Goal: Task Accomplishment & Management: Complete application form

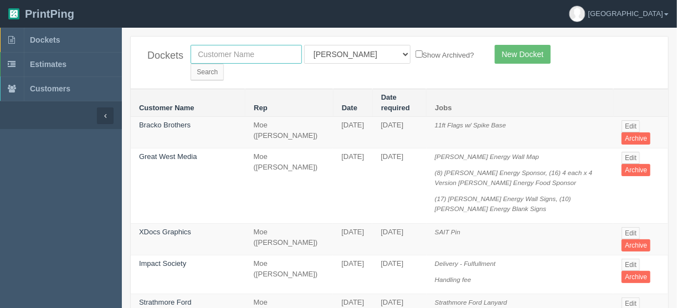
click at [213, 48] on input "text" at bounding box center [245, 54] width 111 height 19
type input "ldi"
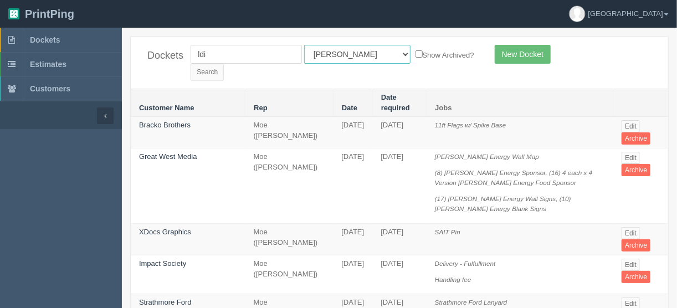
click at [353, 53] on select "All Users Ali Ali Test 1 Aly Amy Ankit Arif Brandon Dan France Greg Jim Mark Ma…" at bounding box center [357, 54] width 106 height 19
select select
click at [304, 45] on select "All Users Ali Ali Test 1 Aly Amy Ankit Arif Brandon Dan France Greg Jim Mark Ma…" at bounding box center [357, 54] width 106 height 19
click at [224, 64] on input "Search" at bounding box center [206, 72] width 33 height 17
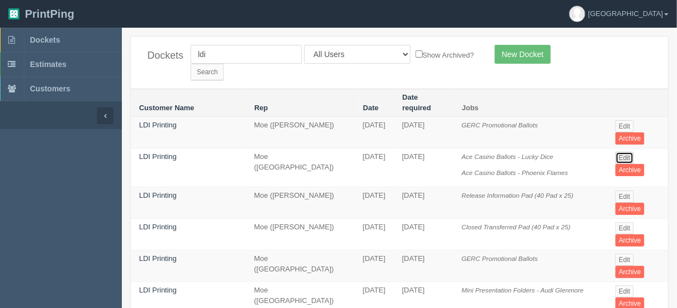
click at [621, 152] on link "Edit" at bounding box center [624, 158] width 18 height 12
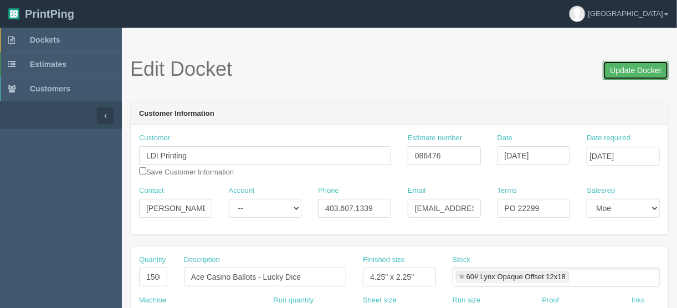
click at [633, 70] on input "Update Docket" at bounding box center [635, 70] width 66 height 19
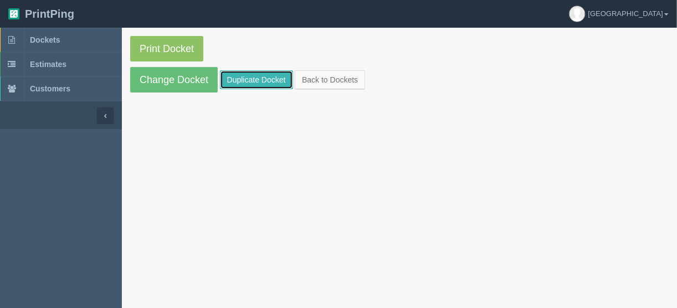
click at [248, 76] on link "Duplicate Docket" at bounding box center [256, 79] width 73 height 19
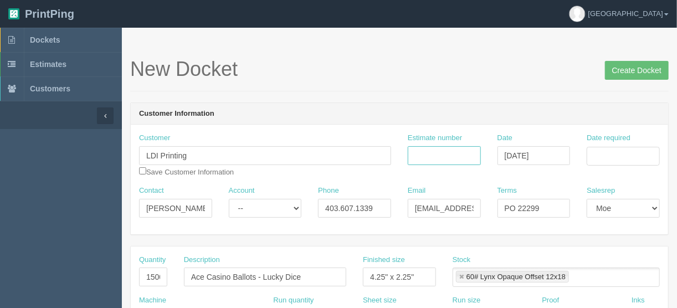
click at [441, 155] on input "Estimate number" at bounding box center [444, 155] width 73 height 19
type input "086479"
click at [628, 151] on input "Date required" at bounding box center [622, 156] width 73 height 19
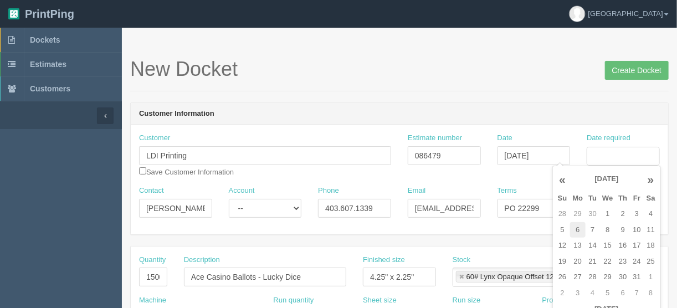
click at [575, 232] on td "6" at bounding box center [578, 230] width 16 height 16
type input "October 6, 2025"
click at [155, 275] on input "15000" at bounding box center [153, 276] width 28 height 19
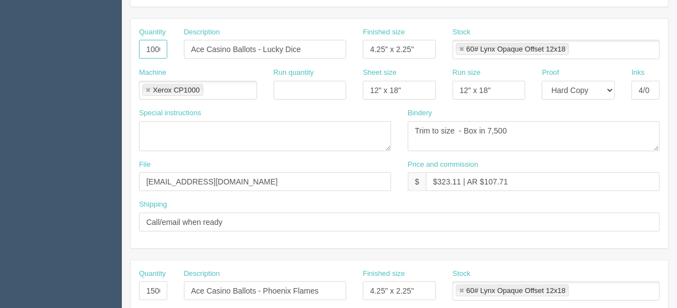
scroll to position [266, 0]
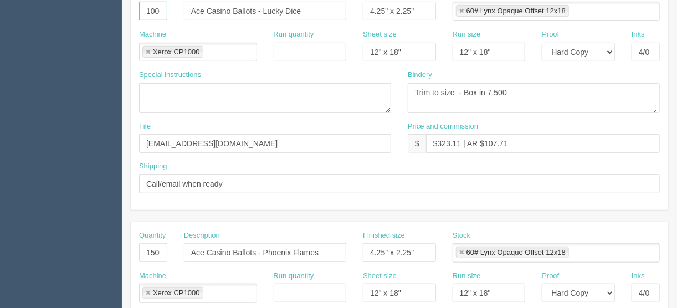
type input "10000"
drag, startPoint x: 143, startPoint y: 246, endPoint x: 215, endPoint y: 249, distance: 72.0
click at [215, 249] on div "Quantity 15000 Description Ace Casino Ballots - Phoenix Flames Finished size 4.…" at bounding box center [399, 250] width 537 height 40
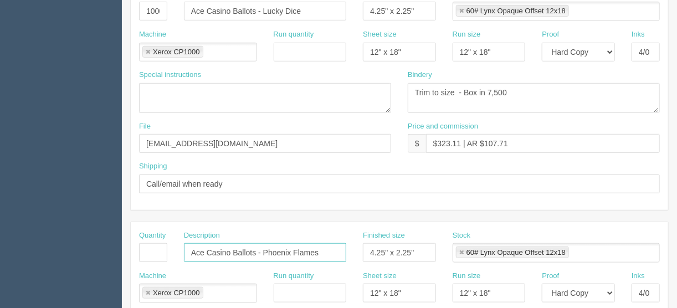
drag, startPoint x: 333, startPoint y: 251, endPoint x: 171, endPoint y: 250, distance: 162.8
click at [171, 250] on div "Quantity Description Ace Casino Ballots - Phoenix Flames Finished size 4.25" x …" at bounding box center [399, 250] width 537 height 40
drag, startPoint x: 147, startPoint y: 291, endPoint x: 166, endPoint y: 285, distance: 19.6
click at [147, 291] on link at bounding box center [148, 293] width 7 height 7
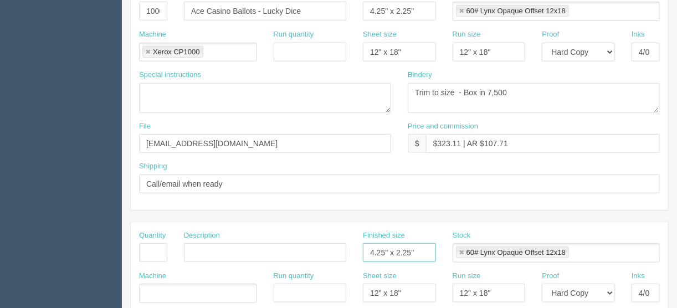
drag, startPoint x: 416, startPoint y: 249, endPoint x: 383, endPoint y: 277, distance: 43.7
click at [345, 257] on div "Quantity Description Finished size 4.25" x 2.25" Stock 60# Lynx Opaque Offset 1…" at bounding box center [399, 250] width 537 height 40
drag, startPoint x: 408, startPoint y: 288, endPoint x: 360, endPoint y: 293, distance: 47.9
click at [326, 296] on div "Machine Run quantity Sheet size 12" x 18" Run size 12" x 18" Proof -- Email Har…" at bounding box center [399, 291] width 537 height 40
drag, startPoint x: 506, startPoint y: 291, endPoint x: 434, endPoint y: 284, distance: 72.3
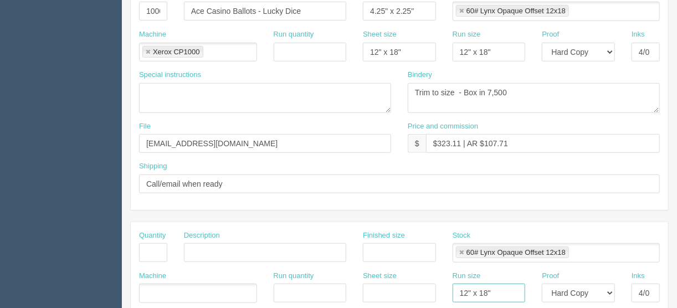
click at [439, 291] on div "Machine Run quantity Sheet size Run size 12" x 18" Proof -- Email Hard Copy Ink…" at bounding box center [399, 291] width 537 height 40
click at [459, 253] on link at bounding box center [461, 252] width 7 height 7
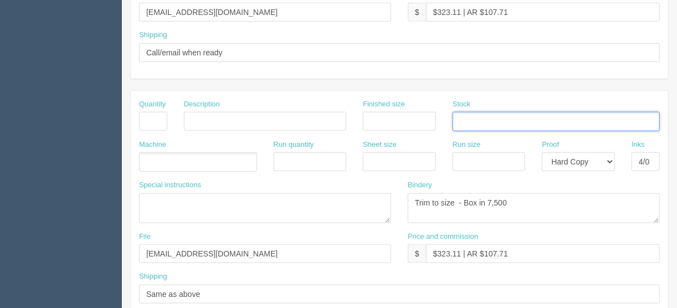
scroll to position [399, 0]
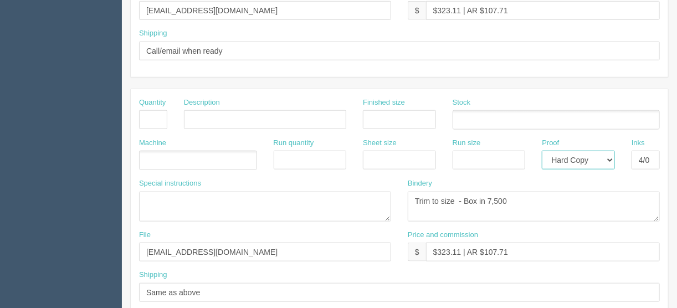
click at [608, 154] on select "-- Email Hard Copy" at bounding box center [577, 160] width 73 height 19
select select
click at [541, 151] on select "-- Email Hard Copy" at bounding box center [577, 160] width 73 height 19
drag, startPoint x: 635, startPoint y: 159, endPoint x: 672, endPoint y: 155, distance: 37.3
click at [672, 155] on section "New Docket Create Docket Customer Information Customer LDI Printing Save Custom…" at bounding box center [399, 118] width 555 height 978
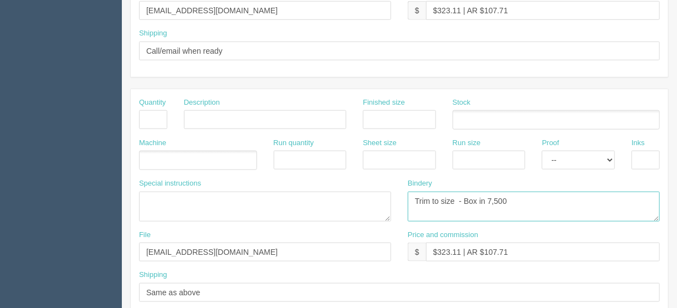
drag, startPoint x: 515, startPoint y: 200, endPoint x: 349, endPoint y: 213, distance: 166.6
click at [294, 200] on div "Special instructions Bindery Trim to size - Box in 7,500" at bounding box center [399, 203] width 537 height 51
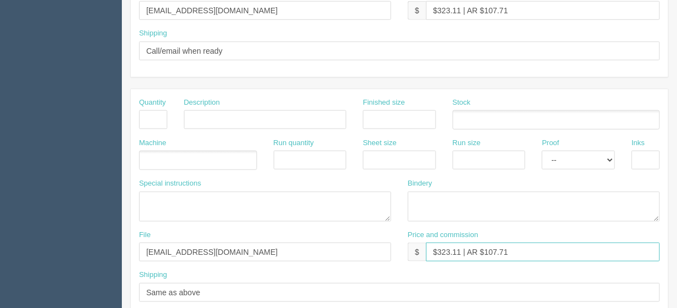
drag, startPoint x: 517, startPoint y: 252, endPoint x: 368, endPoint y: 250, distance: 149.0
click at [368, 250] on div "File files@allrush.ca Price and commission $ $323.11 | AR $107.71" at bounding box center [399, 250] width 537 height 40
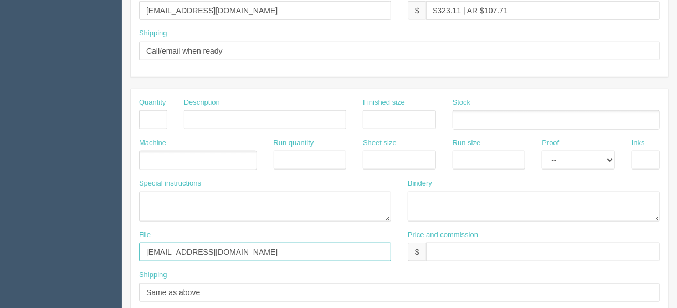
drag, startPoint x: 223, startPoint y: 245, endPoint x: 79, endPoint y: 270, distance: 146.1
click at [65, 257] on section "Dockets Estimates Customers" at bounding box center [338, 118] width 677 height 978
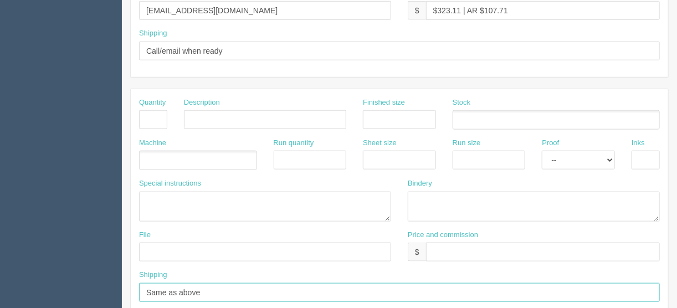
drag, startPoint x: 212, startPoint y: 291, endPoint x: 51, endPoint y: 291, distance: 160.0
click at [51, 291] on section "Dockets Estimates Customers" at bounding box center [338, 118] width 677 height 978
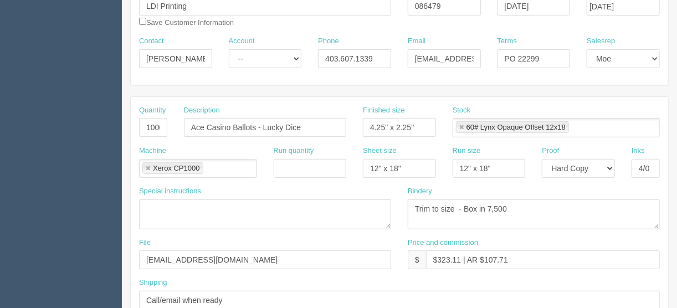
scroll to position [133, 0]
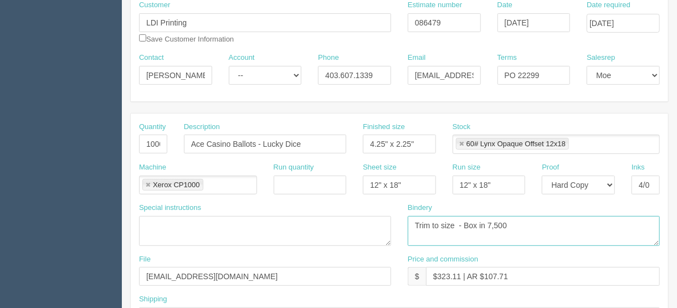
click at [492, 222] on textarea "Trim to size - Box in 7,500" at bounding box center [534, 231] width 252 height 30
type textarea "Trim to size - Box in 5,000"
drag, startPoint x: 549, startPoint y: 69, endPoint x: 560, endPoint y: 87, distance: 21.4
click at [550, 69] on input "PO 22299" at bounding box center [533, 75] width 73 height 19
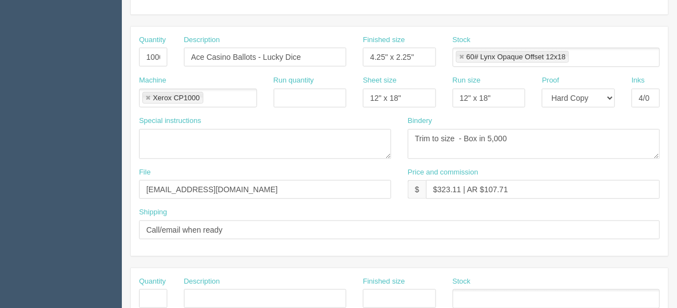
scroll to position [204, 0]
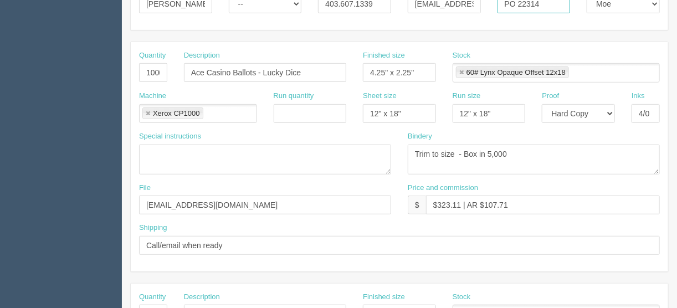
type input "PO 22314"
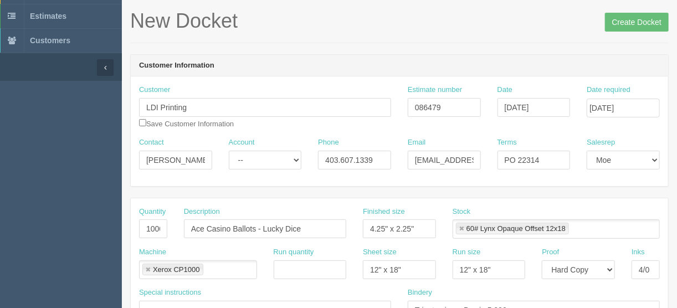
scroll to position [27, 0]
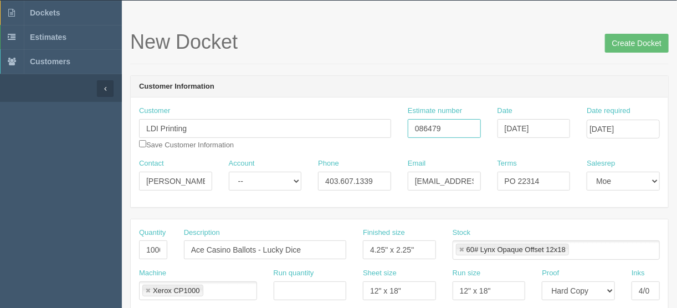
drag, startPoint x: 450, startPoint y: 122, endPoint x: 365, endPoint y: 143, distance: 87.3
click at [365, 143] on div "Customer LDI Printing Save Customer Information Estimate number 086479 Date Oct…" at bounding box center [399, 132] width 537 height 53
click at [627, 37] on input "Create Docket" at bounding box center [637, 43] width 64 height 19
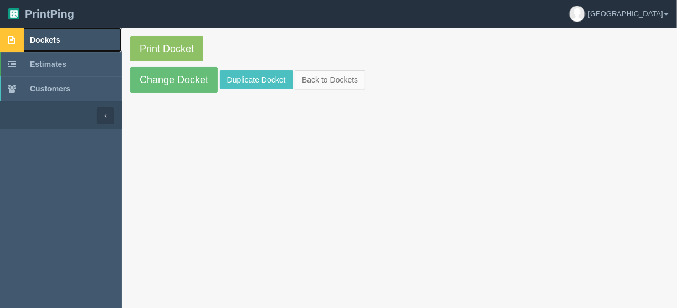
click at [43, 40] on span "Dockets" at bounding box center [45, 39] width 30 height 9
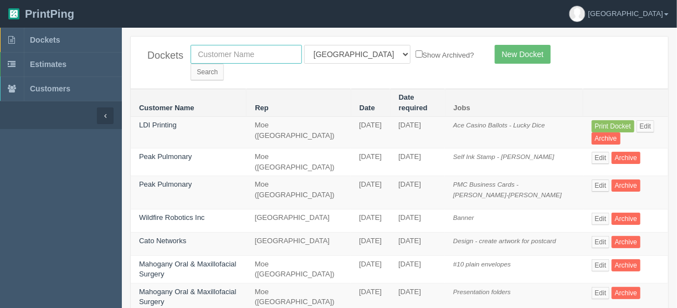
click at [229, 55] on input "text" at bounding box center [245, 54] width 111 height 19
type input "ldi"
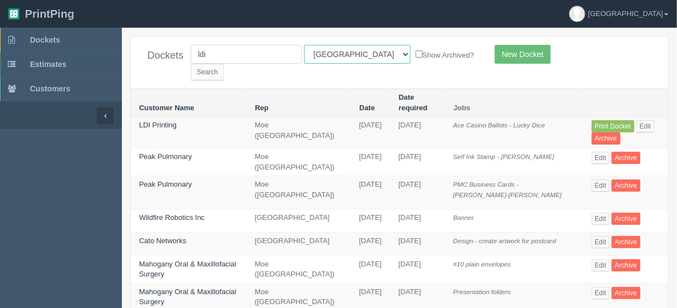
click at [352, 54] on select "All Users Ali Ali Test 1 Aly Amy Ankit Arif Brandon Dan France Greg Jim Mark Ma…" at bounding box center [357, 54] width 106 height 19
select select
click at [304, 45] on select "All Users Ali Ali Test 1 Aly Amy Ankit Arif Brandon Dan France Greg Jim Mark Ma…" at bounding box center [357, 54] width 106 height 19
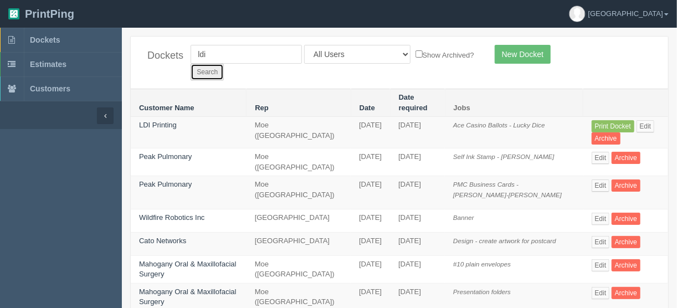
click at [224, 64] on input "Search" at bounding box center [206, 72] width 33 height 17
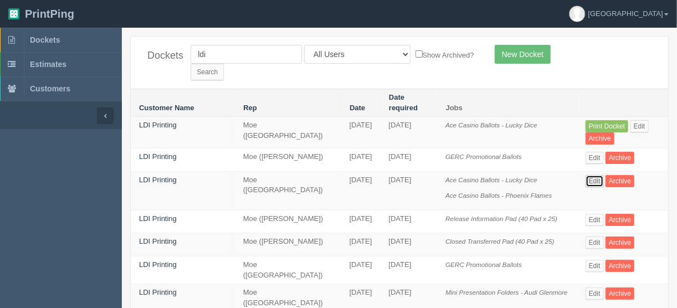
click at [596, 175] on link "Edit" at bounding box center [594, 181] width 18 height 12
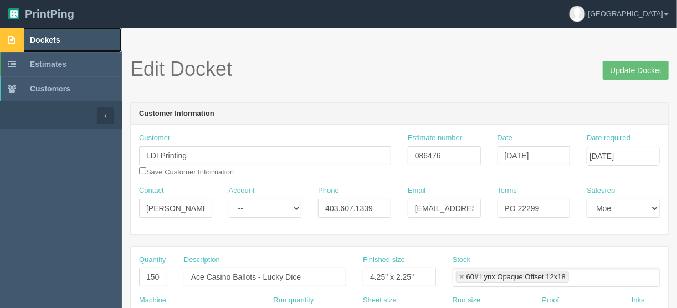
click at [47, 38] on span "Dockets" at bounding box center [45, 39] width 30 height 9
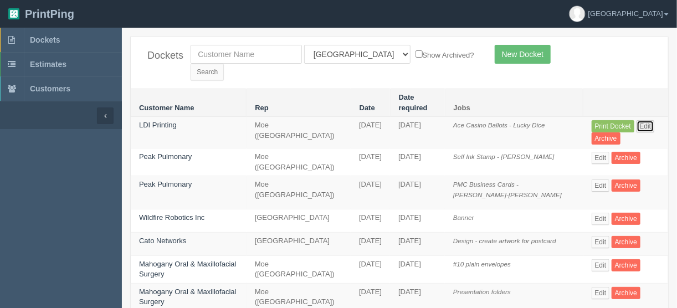
click at [637, 120] on link "Edit" at bounding box center [645, 126] width 18 height 12
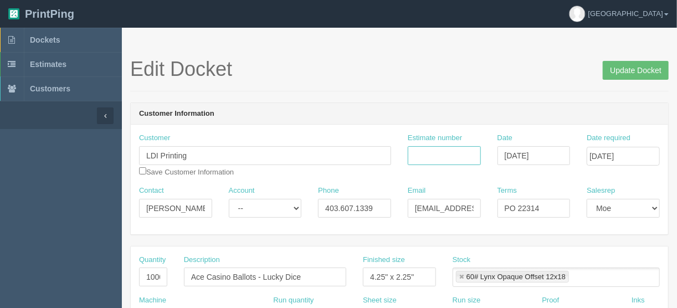
click at [435, 150] on input "Estimate number" at bounding box center [444, 155] width 73 height 19
type input "086476"
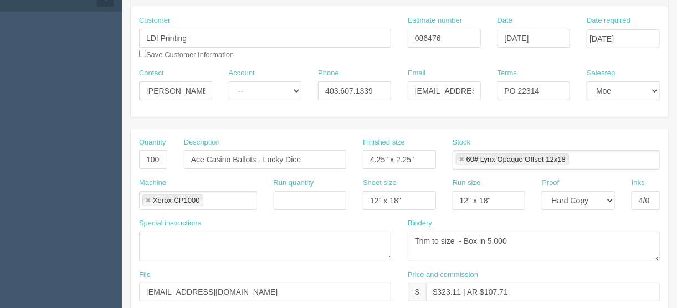
scroll to position [133, 0]
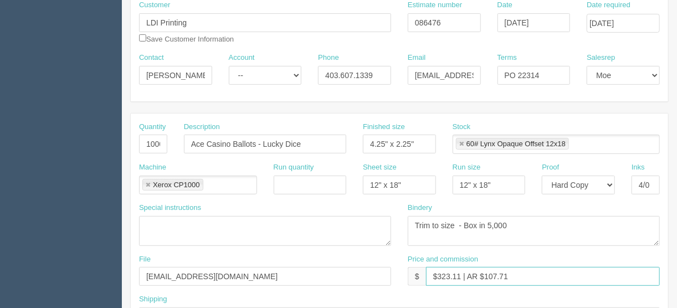
drag, startPoint x: 460, startPoint y: 274, endPoint x: 437, endPoint y: 275, distance: 22.2
click at [437, 275] on input "$323.11 | AR $107.71" at bounding box center [543, 276] width 234 height 19
drag, startPoint x: 517, startPoint y: 269, endPoint x: 483, endPoint y: 274, distance: 34.1
click at [483, 274] on input "$230.99 | AR $107.71" at bounding box center [543, 276] width 234 height 19
type input "$230.99 | AR $77.00"
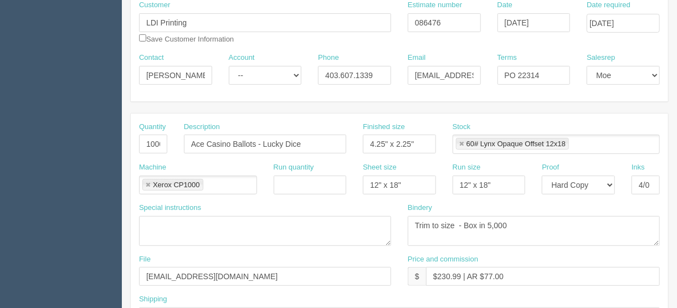
click at [540, 263] on div "Price and commission $ $230.99 | AR $77.00" at bounding box center [534, 270] width 252 height 32
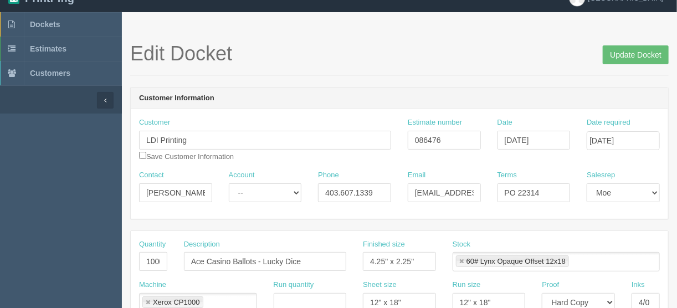
scroll to position [0, 0]
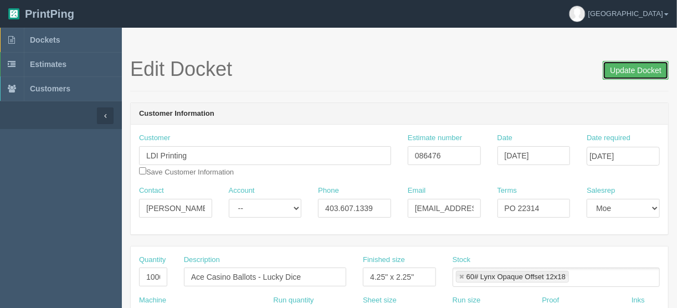
click at [639, 69] on input "Update Docket" at bounding box center [635, 70] width 66 height 19
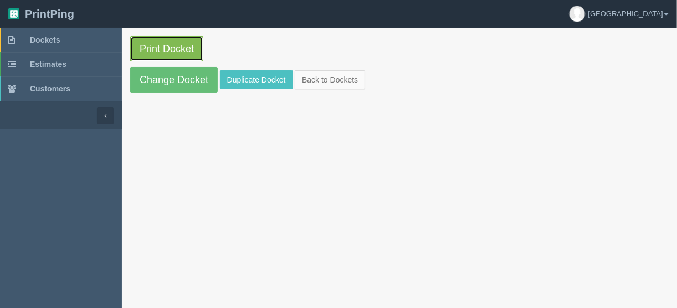
click at [143, 45] on link "Print Docket" at bounding box center [166, 48] width 73 height 25
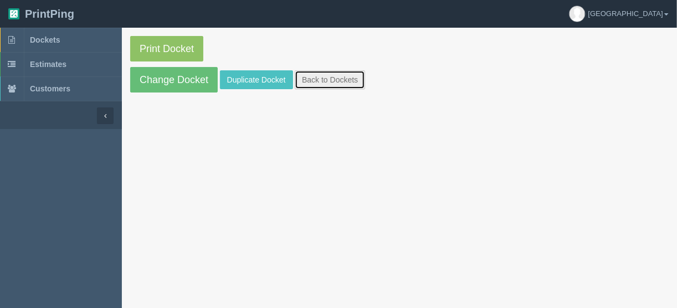
click at [332, 81] on link "Back to Dockets" at bounding box center [330, 79] width 70 height 19
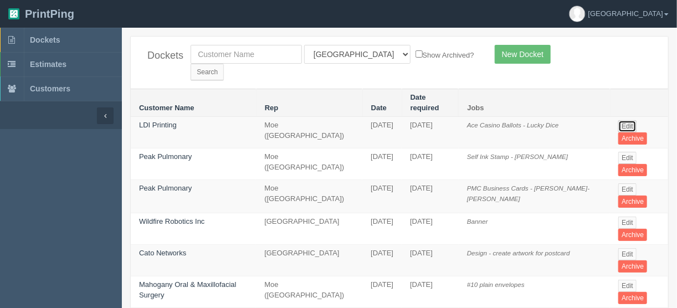
click at [622, 120] on link "Edit" at bounding box center [627, 126] width 18 height 12
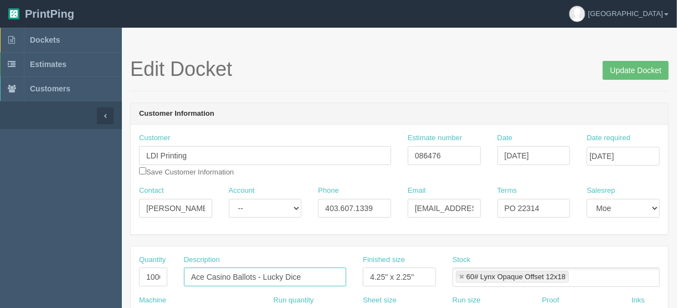
drag, startPoint x: 305, startPoint y: 273, endPoint x: 267, endPoint y: 267, distance: 38.1
click at [264, 275] on input "Ace Casino Ballots - Lucky Dice" at bounding box center [265, 276] width 162 height 19
type input "Ace Casino Ballots - Hockey Suite"
click at [619, 69] on input "Update Docket" at bounding box center [635, 70] width 66 height 19
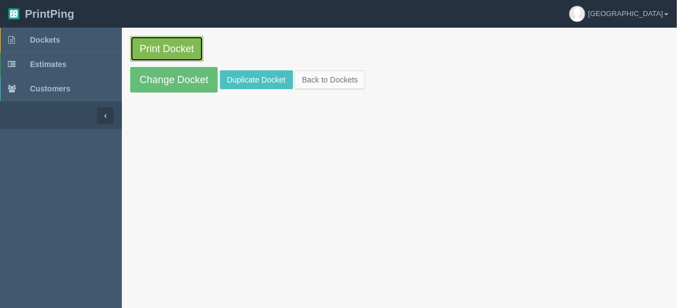
click at [186, 48] on link "Print Docket" at bounding box center [166, 48] width 73 height 25
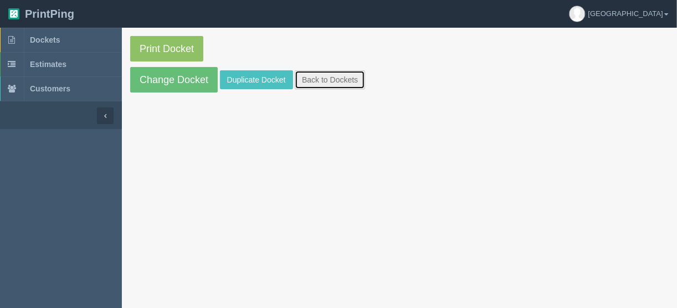
click at [319, 75] on link "Back to Dockets" at bounding box center [330, 79] width 70 height 19
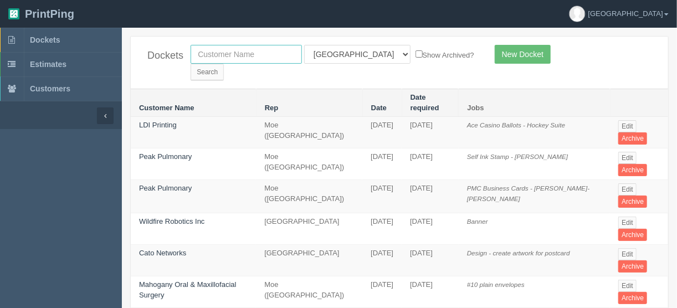
click at [243, 55] on input "text" at bounding box center [245, 54] width 111 height 19
click at [208, 54] on input "welness" at bounding box center [245, 54] width 111 height 19
type input "wellness"
click at [353, 51] on select "All Users Ali Ali Test 1 Aly Amy Ankit Arif Brandon Dan France Greg Jim Mark Ma…" at bounding box center [357, 54] width 106 height 19
select select
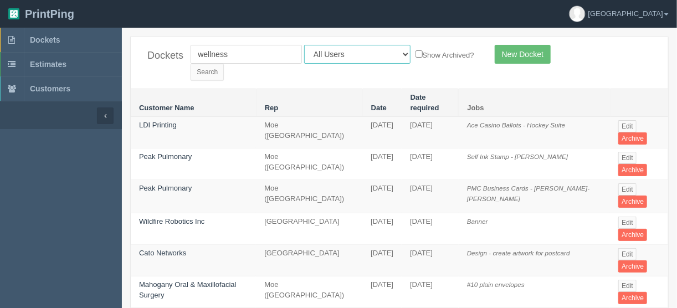
click at [304, 45] on select "All Users Ali Ali Test 1 Aly Amy Ankit Arif Brandon Dan France Greg Jim Mark Ma…" at bounding box center [357, 54] width 106 height 19
click at [224, 64] on input "Search" at bounding box center [206, 72] width 33 height 17
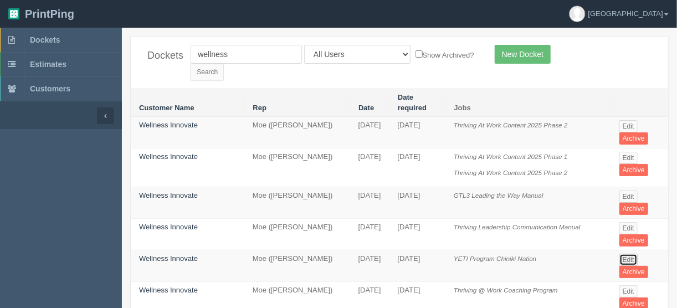
click at [631, 254] on link "Edit" at bounding box center [628, 260] width 18 height 12
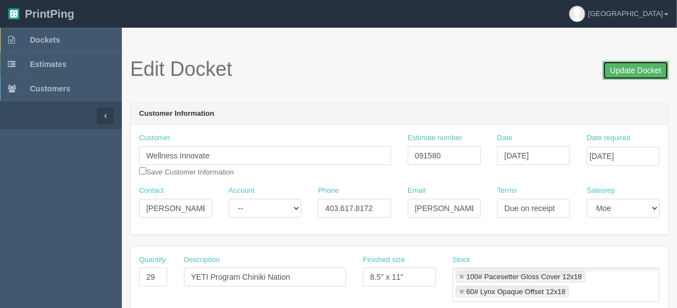
click at [629, 71] on input "Update Docket" at bounding box center [635, 70] width 66 height 19
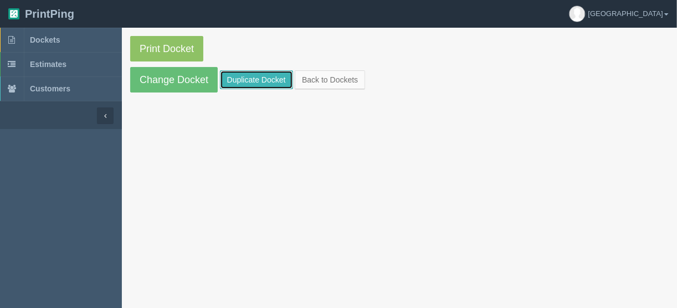
click at [247, 80] on link "Duplicate Docket" at bounding box center [256, 79] width 73 height 19
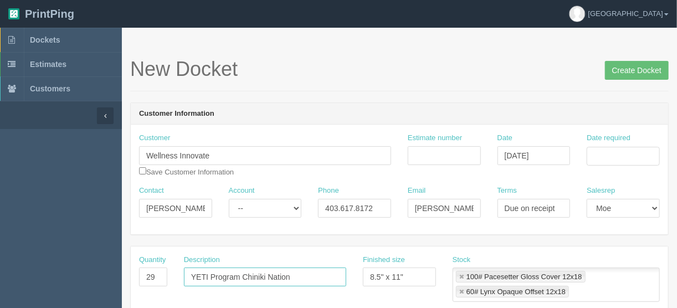
drag, startPoint x: 303, startPoint y: 274, endPoint x: 244, endPoint y: 277, distance: 59.3
click at [244, 277] on input "YETI Program Chiniki Nation" at bounding box center [265, 276] width 162 height 19
type input "YETI Program - Course Manual"
click at [440, 152] on input "Estimate number" at bounding box center [444, 155] width 73 height 19
type input "092704"
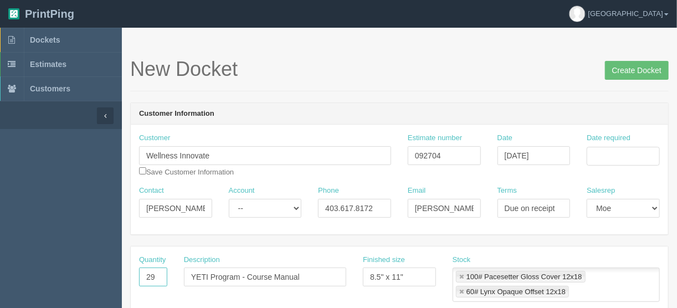
click at [157, 272] on input "29" at bounding box center [153, 276] width 28 height 19
type input "20"
click at [269, 148] on input "Wellness Innovate" at bounding box center [265, 155] width 252 height 19
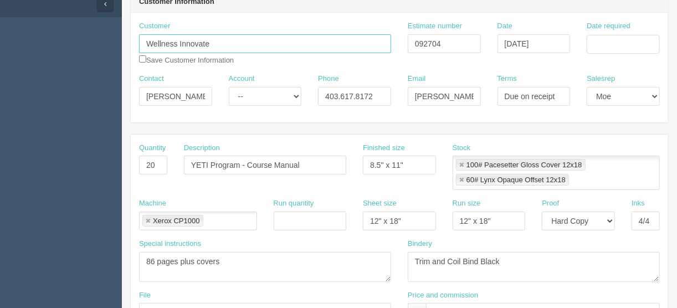
scroll to position [221, 0]
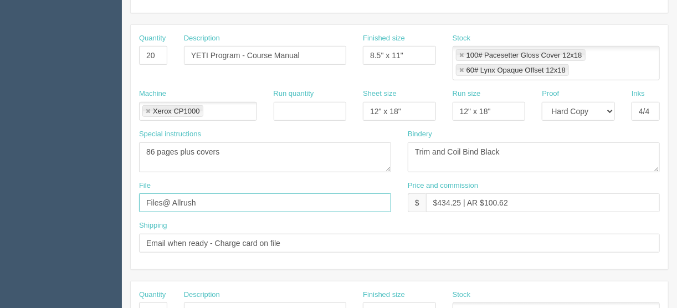
drag, startPoint x: 203, startPoint y: 202, endPoint x: 86, endPoint y: 198, distance: 116.9
click at [86, 198] on section "Dockets Estimates Customers" at bounding box center [338, 302] width 677 height 993
type input "files@allrush.ca"
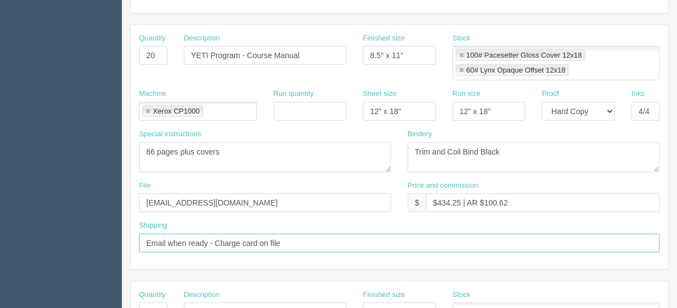
click at [295, 244] on input "Email when ready - Charge card on file" at bounding box center [399, 243] width 520 height 19
drag, startPoint x: 301, startPoint y: 240, endPoint x: 132, endPoint y: 246, distance: 169.0
click at [132, 246] on div "Shipping Email when ready - Charge card on file" at bounding box center [399, 240] width 537 height 40
type input "Call/email when ready - Charge card on file"
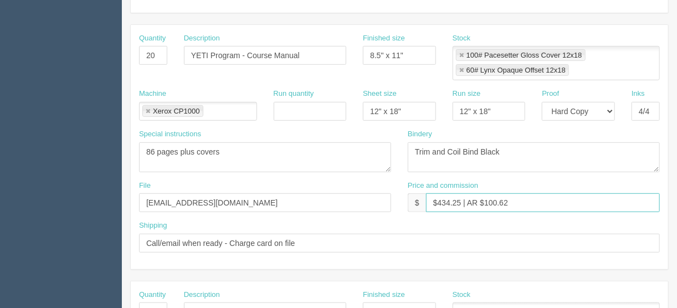
drag, startPoint x: 460, startPoint y: 196, endPoint x: 439, endPoint y: 201, distance: 21.6
click at [439, 201] on input "$434.25 | AR $100.62" at bounding box center [543, 202] width 234 height 19
click at [520, 198] on input "$343.53 | AR $100.62" at bounding box center [543, 202] width 234 height 19
click at [484, 201] on input "$343.53 | AR $100.62" at bounding box center [543, 202] width 234 height 19
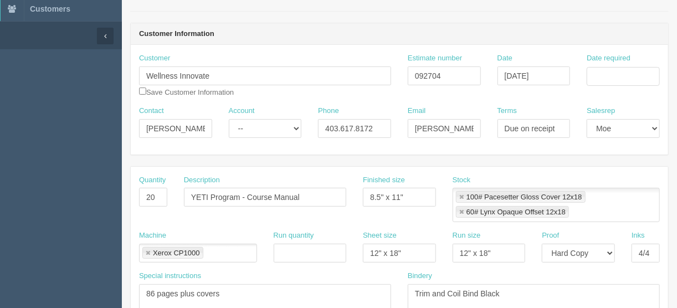
scroll to position [0, 0]
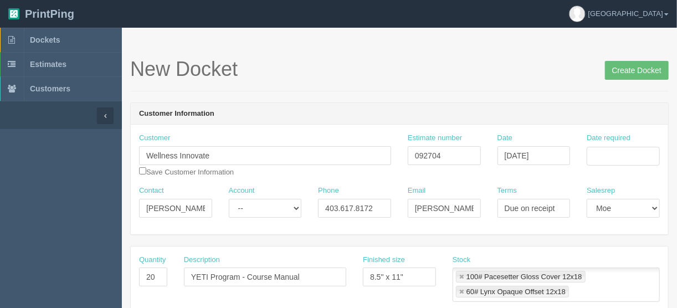
type input "$343.53 | AR $79.28"
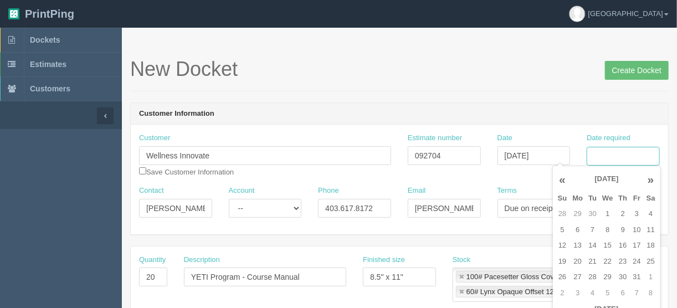
click at [618, 149] on input "Date required" at bounding box center [622, 156] width 73 height 19
click at [580, 229] on td "6" at bounding box center [578, 230] width 16 height 16
type input "October 6, 2025"
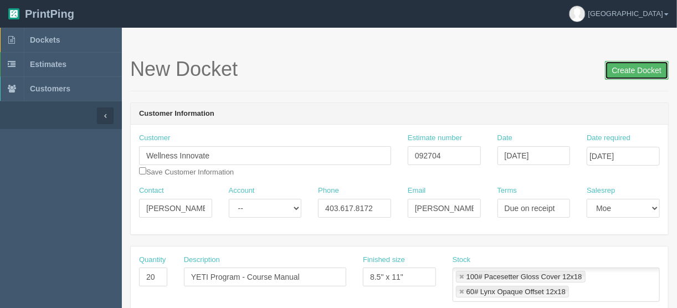
click at [629, 70] on input "Create Docket" at bounding box center [637, 70] width 64 height 19
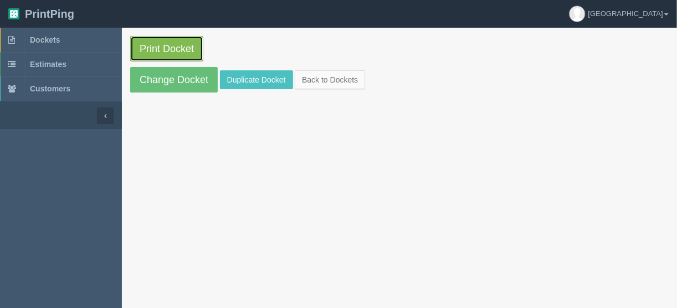
click at [160, 46] on link "Print Docket" at bounding box center [166, 48] width 73 height 25
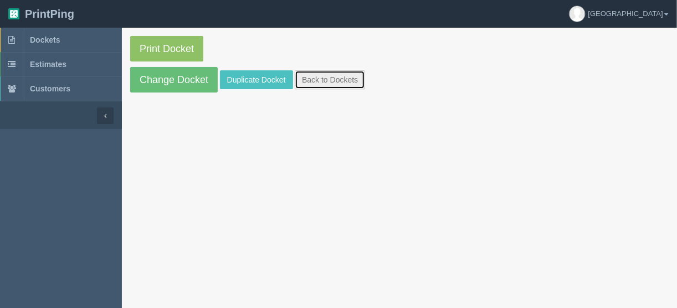
click at [314, 80] on link "Back to Dockets" at bounding box center [330, 79] width 70 height 19
click at [311, 74] on link "Back to Dockets" at bounding box center [330, 79] width 70 height 19
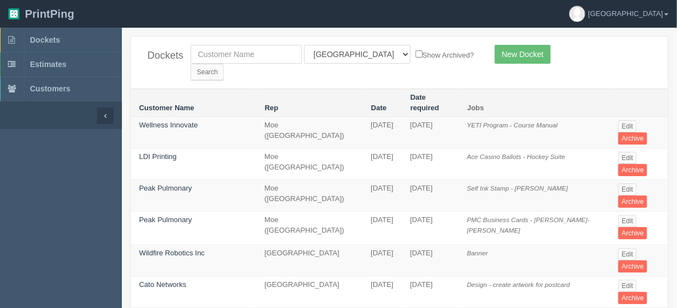
click at [319, 89] on th "Rep" at bounding box center [309, 103] width 106 height 28
click at [241, 49] on input "text" at bounding box center [245, 54] width 111 height 19
type input "action auger"
click at [353, 51] on select "All Users [PERSON_NAME] Test 1 [PERSON_NAME] [PERSON_NAME] [PERSON_NAME] France…" at bounding box center [357, 54] width 106 height 19
select select
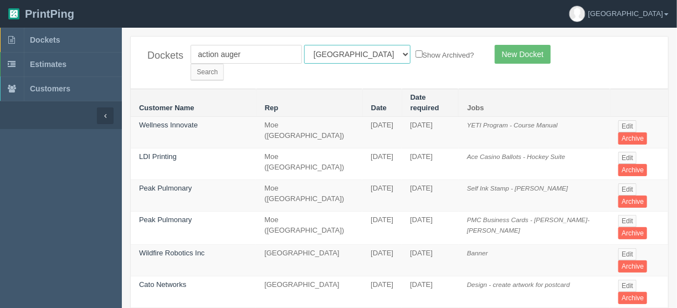
click at [304, 45] on select "All Users [PERSON_NAME] Test 1 [PERSON_NAME] [PERSON_NAME] [PERSON_NAME] France…" at bounding box center [357, 54] width 106 height 19
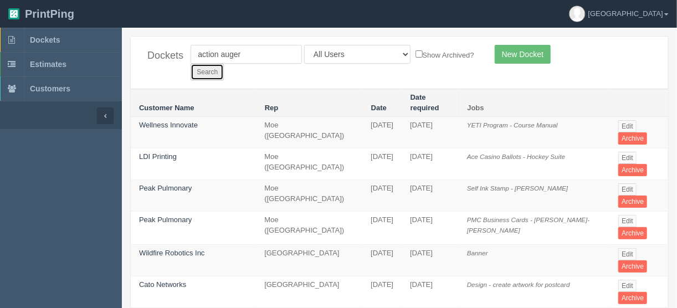
click at [224, 64] on input "Search" at bounding box center [206, 72] width 33 height 17
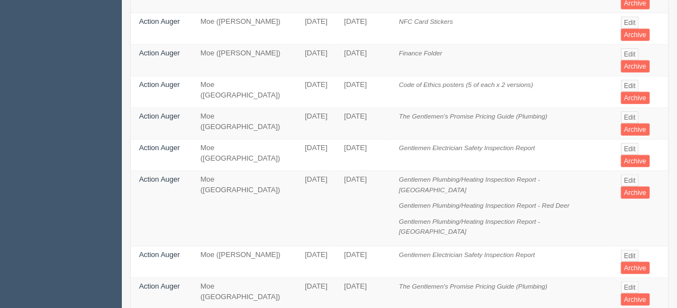
scroll to position [576, 0]
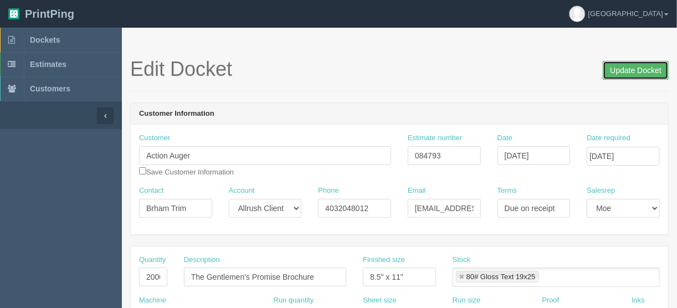
click at [625, 69] on input "Update Docket" at bounding box center [635, 70] width 66 height 19
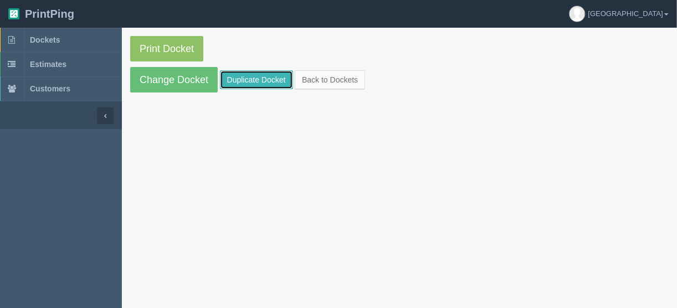
click at [257, 73] on link "Duplicate Docket" at bounding box center [256, 79] width 73 height 19
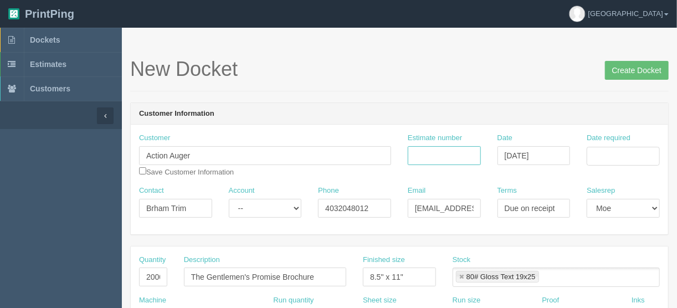
click at [423, 153] on input "Estimate number" at bounding box center [444, 155] width 73 height 19
type input "084793"
drag, startPoint x: 617, startPoint y: 157, endPoint x: 629, endPoint y: 152, distance: 13.2
click at [616, 157] on input "Date required" at bounding box center [622, 156] width 73 height 19
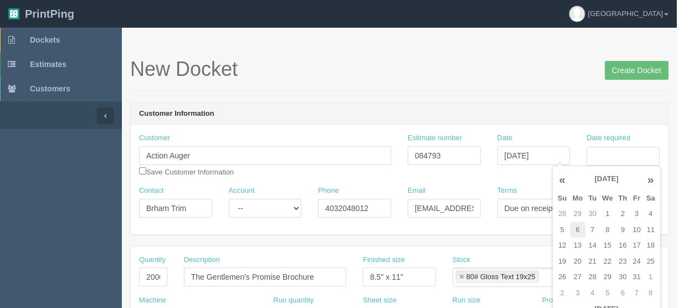
click at [578, 229] on td "6" at bounding box center [578, 230] width 16 height 16
type input "October 6, 2025"
click at [399, 103] on header "Customer Information" at bounding box center [399, 114] width 537 height 22
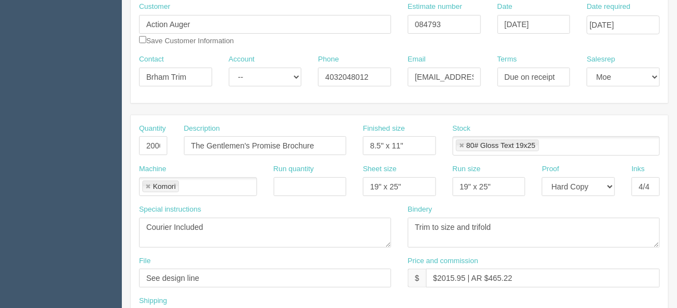
scroll to position [133, 0]
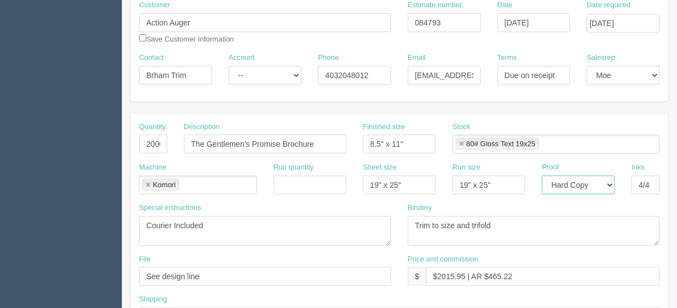
click at [608, 184] on select "-- Email Hard Copy" at bounding box center [577, 185] width 73 height 19
select select "Email"
click at [541, 176] on select "-- Email Hard Copy" at bounding box center [577, 185] width 73 height 19
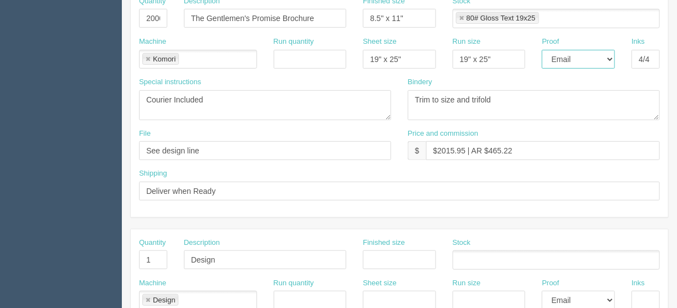
scroll to position [266, 0]
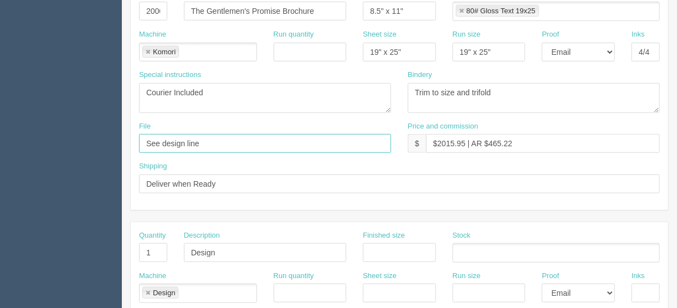
drag, startPoint x: 223, startPoint y: 140, endPoint x: 102, endPoint y: 147, distance: 120.9
click at [102, 147] on section "Dockets Estimates Customers" at bounding box center [338, 251] width 677 height 978
type input "Client Files > December 2023"
drag, startPoint x: 153, startPoint y: 246, endPoint x: 124, endPoint y: 251, distance: 29.7
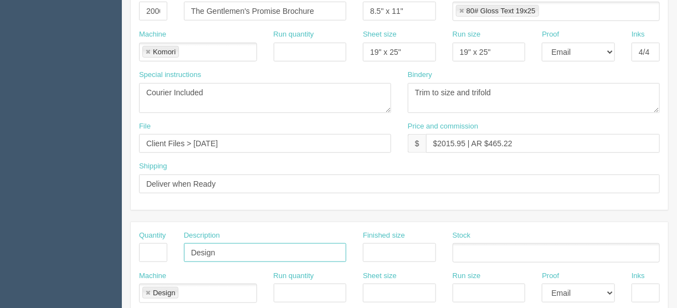
drag, startPoint x: 167, startPoint y: 259, endPoint x: 133, endPoint y: 262, distance: 33.3
click at [139, 262] on div "Quantity Description Design Finished size Stock" at bounding box center [399, 250] width 537 height 40
click at [147, 290] on link at bounding box center [148, 293] width 7 height 7
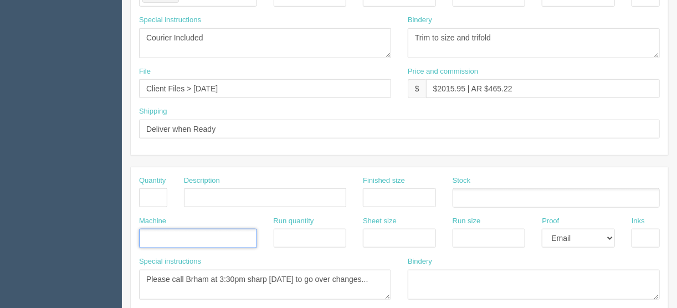
scroll to position [443, 0]
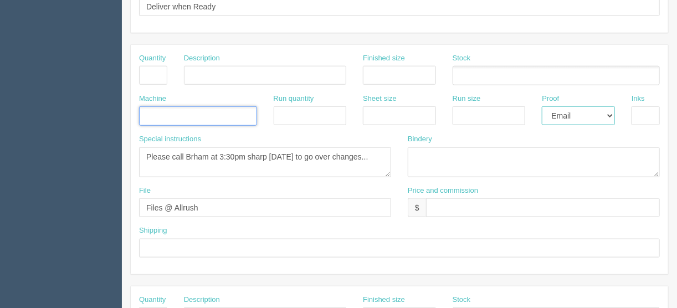
click at [612, 115] on select "-- Email Hard Copy" at bounding box center [577, 115] width 73 height 19
select select
click at [541, 106] on select "-- Email Hard Copy" at bounding box center [577, 115] width 73 height 19
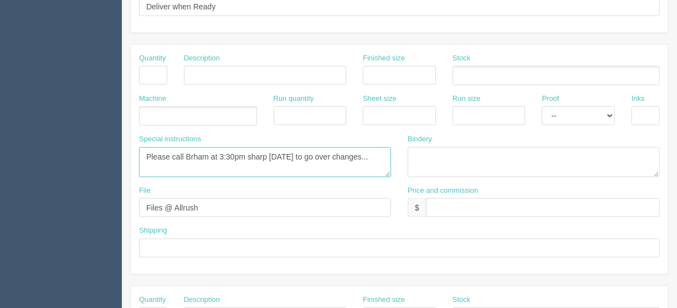
drag, startPoint x: 364, startPoint y: 154, endPoint x: 19, endPoint y: 161, distance: 345.0
click at [19, 161] on section "Dockets Estimates Customers" at bounding box center [338, 74] width 677 height 978
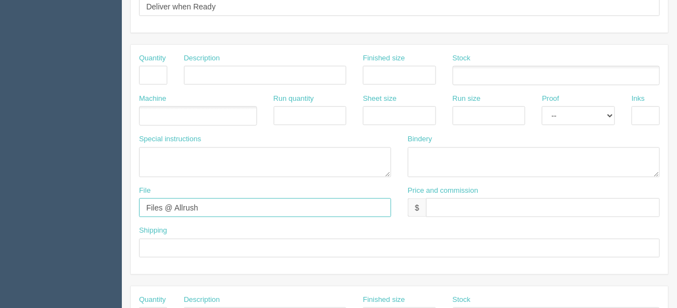
drag, startPoint x: 33, startPoint y: 222, endPoint x: 10, endPoint y: 222, distance: 23.3
click at [10, 222] on section "Dockets Estimates Customers" at bounding box center [338, 74] width 677 height 978
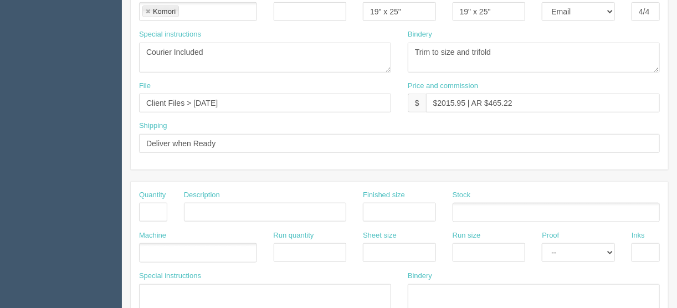
scroll to position [293, 0]
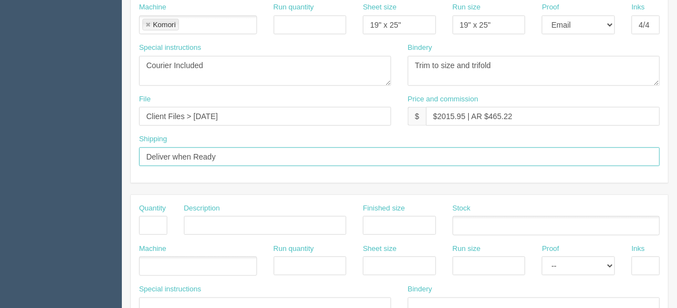
click at [198, 154] on input "Deliver when Ready" at bounding box center [399, 156] width 520 height 19
type input "Deliver when ready"
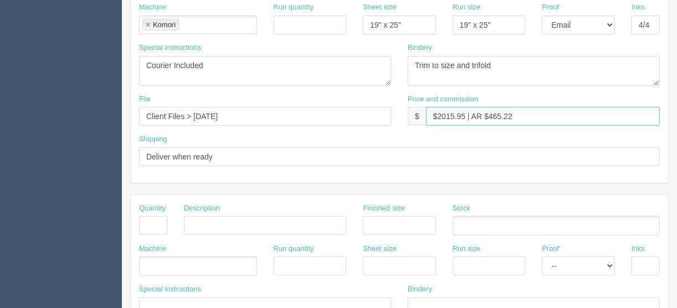
drag, startPoint x: 463, startPoint y: 114, endPoint x: 438, endPoint y: 113, distance: 24.9
click at [438, 113] on input "$2015.95 | AR $465.22" at bounding box center [543, 116] width 234 height 19
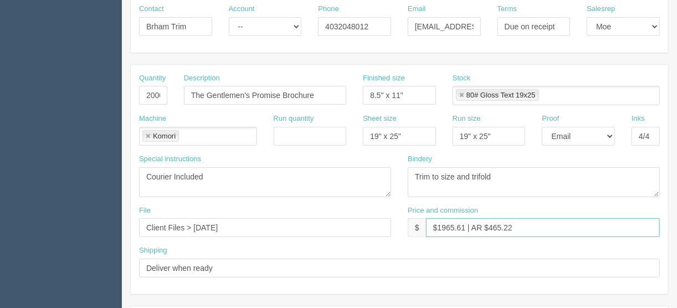
scroll to position [160, 0]
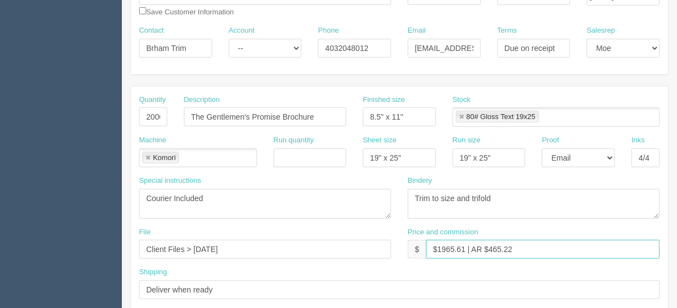
type input "$1965.61 | AR $465.22"
drag, startPoint x: 189, startPoint y: 45, endPoint x: 92, endPoint y: 45, distance: 96.9
type input "v"
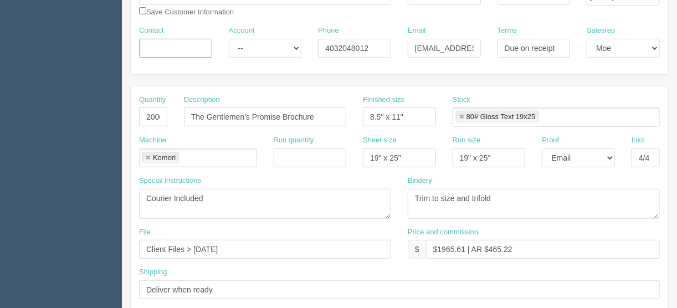
paste input "Travers Trim <travers@tgpros.ca>"
drag, startPoint x: 147, startPoint y: 43, endPoint x: 240, endPoint y: 47, distance: 93.1
click at [240, 47] on div "Contact Travers Trim <travers@tgpros.ca Account -- Existing Client Allrush Clie…" at bounding box center [399, 45] width 537 height 40
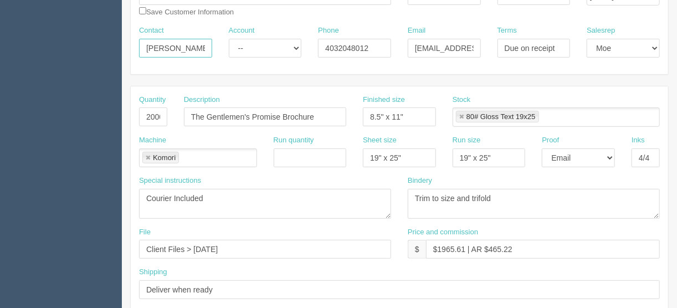
type input "Travers"
drag, startPoint x: 412, startPoint y: 47, endPoint x: 494, endPoint y: 47, distance: 81.9
click at [494, 47] on div "Contact Travers Account -- Existing Client Allrush Client Rep Client Phone 4032…" at bounding box center [399, 45] width 537 height 40
paste input "Trim <travers"
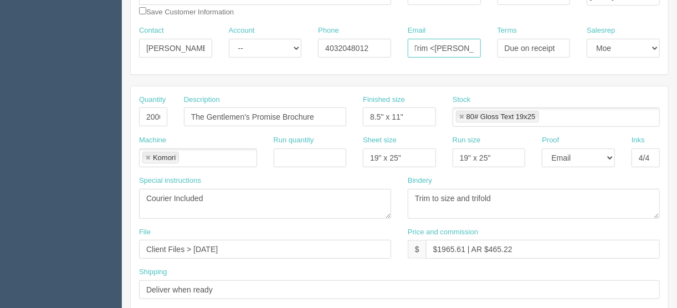
scroll to position [0, 26]
click at [433, 46] on input "Trim <travers@tgpros.ca" at bounding box center [444, 48] width 73 height 19
type input "travers@tgpros.ca"
drag, startPoint x: 177, startPoint y: 42, endPoint x: 190, endPoint y: 31, distance: 17.3
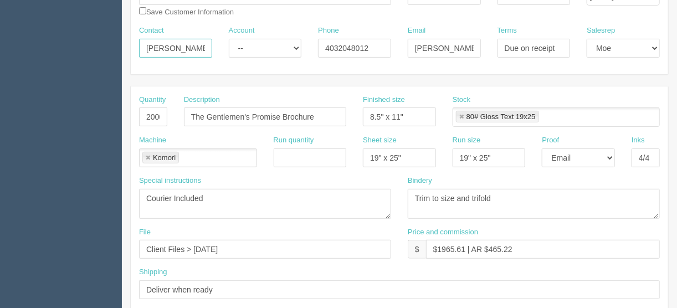
click at [177, 41] on input "Travers" at bounding box center [175, 48] width 73 height 19
type input "Travers Trim"
drag, startPoint x: 372, startPoint y: 45, endPoint x: 280, endPoint y: 58, distance: 92.7
click at [281, 58] on div "Contact Travers Trim Account -- Existing Client Allrush Client Rep Client Phone…" at bounding box center [399, 45] width 537 height 40
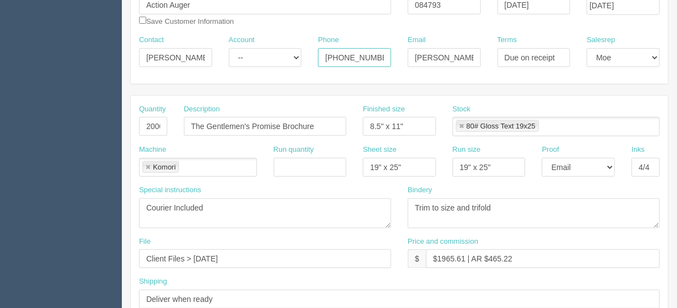
scroll to position [160, 0]
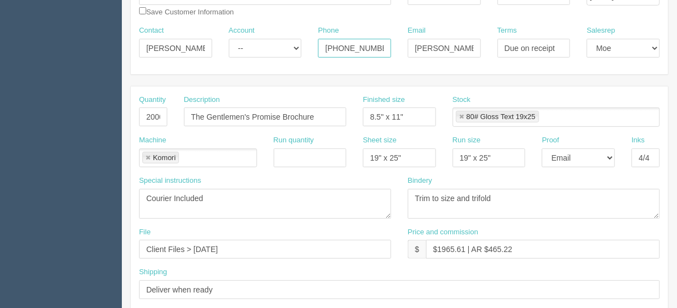
type input "403-560-2377"
drag, startPoint x: 410, startPoint y: 111, endPoint x: 342, endPoint y: 120, distance: 68.7
click at [342, 120] on div "Quantity 20000 Description The Gentlemen's Promise Brochure Finished size 8.5" …" at bounding box center [399, 115] width 537 height 40
type input "11" x 8.5""
drag, startPoint x: 515, startPoint y: 246, endPoint x: 492, endPoint y: 247, distance: 23.3
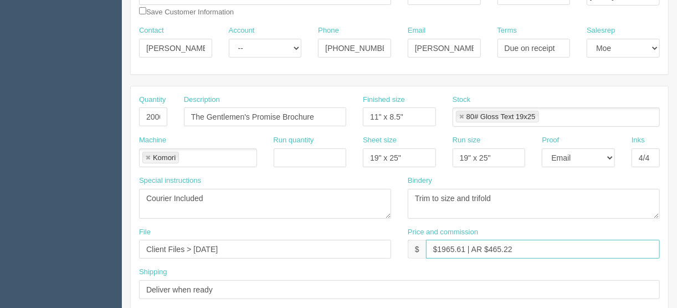
click at [492, 247] on input "$1965.61 | AR $465.22" at bounding box center [543, 249] width 234 height 19
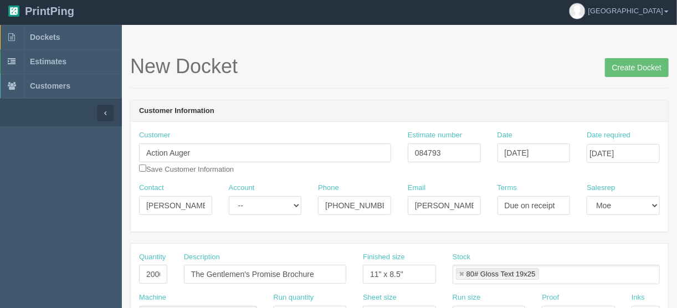
scroll to position [0, 0]
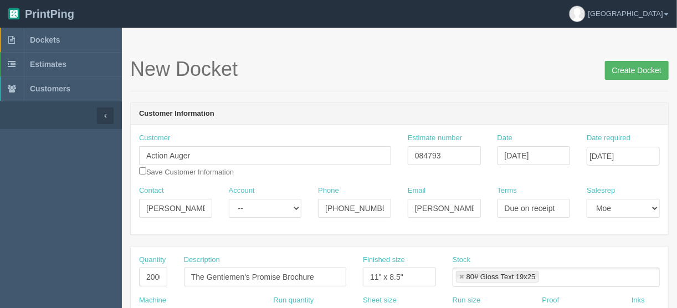
type input "$1965.61 | AR $453.70"
click at [633, 70] on input "Create Docket" at bounding box center [637, 70] width 64 height 19
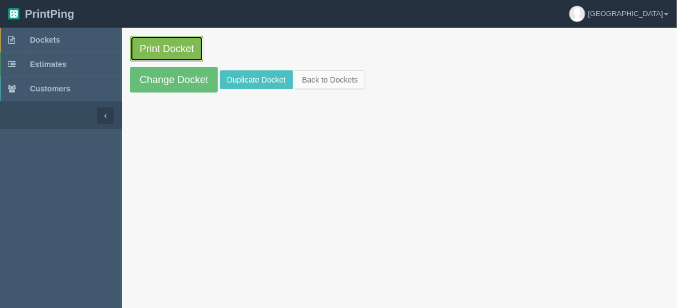
click at [156, 47] on link "Print Docket" at bounding box center [166, 48] width 73 height 25
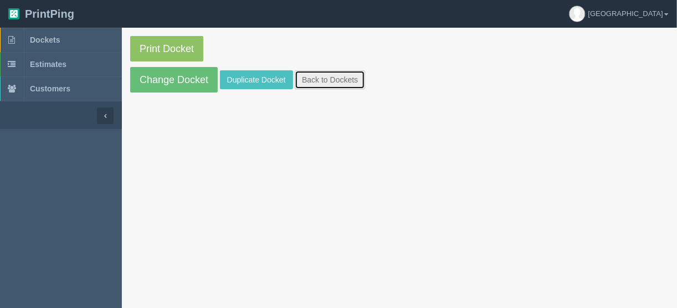
click at [313, 79] on link "Back to Dockets" at bounding box center [330, 79] width 70 height 19
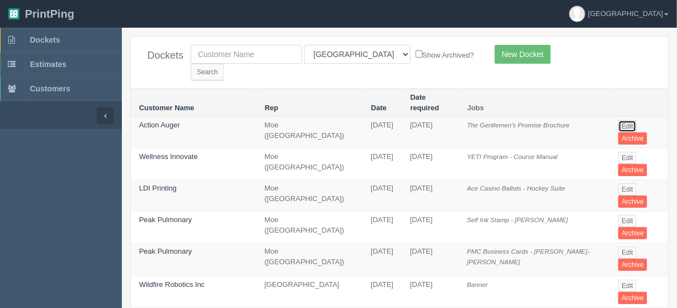
click at [623, 120] on link "Edit" at bounding box center [627, 126] width 18 height 12
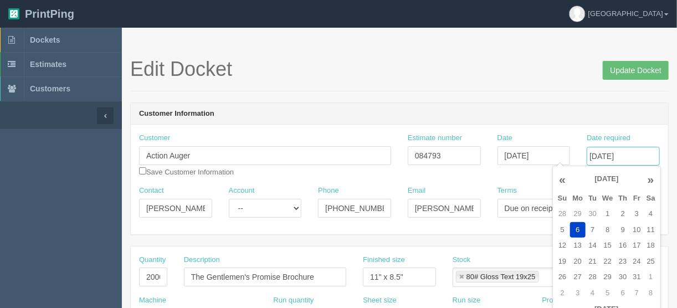
click at [633, 153] on input "October 06, 2025" at bounding box center [622, 156] width 73 height 19
click at [575, 261] on td "20" at bounding box center [578, 262] width 16 height 16
type input "October 20, 2025"
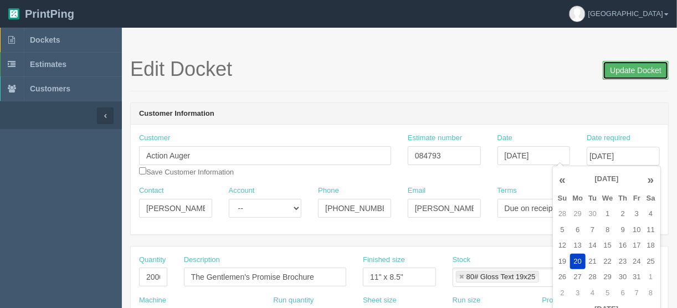
click at [637, 73] on input "Update Docket" at bounding box center [635, 70] width 66 height 19
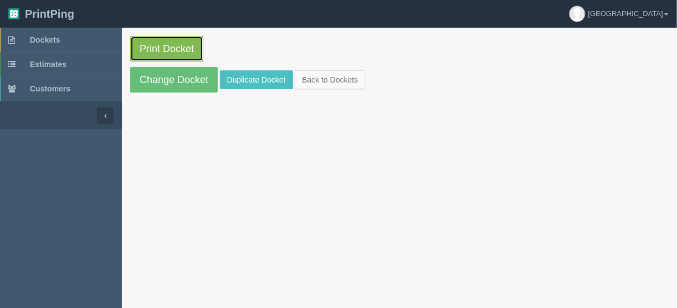
click at [164, 48] on link "Print Docket" at bounding box center [166, 48] width 73 height 25
